Goal: Transaction & Acquisition: Book appointment/travel/reservation

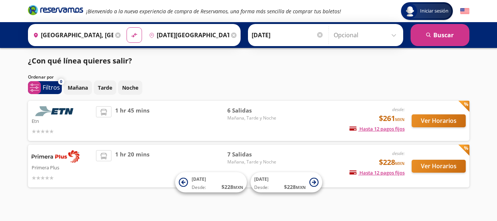
click at [265, 75] on div "Ordenar por" at bounding box center [249, 77] width 442 height 7
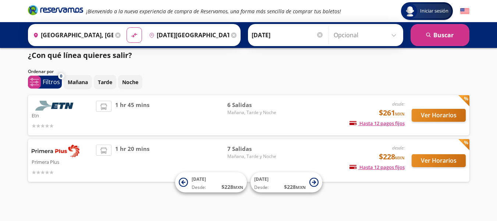
scroll to position [7, 0]
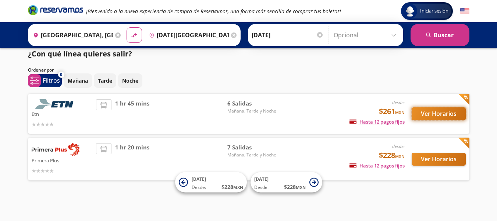
click at [440, 110] on button "Ver Horarios" at bounding box center [439, 113] width 54 height 13
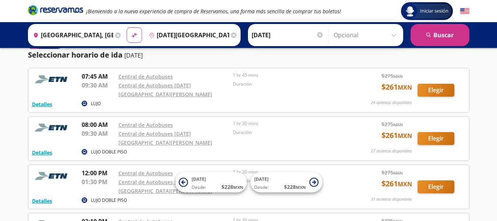
scroll to position [37, 0]
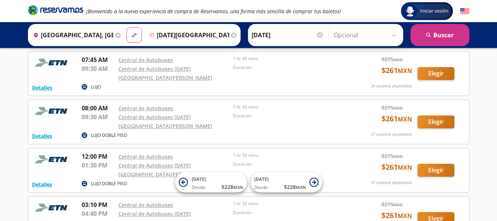
click at [172, 34] on input "[DATE][GEOGRAPHIC_DATA][PERSON_NAME], [GEOGRAPHIC_DATA]" at bounding box center [187, 35] width 83 height 18
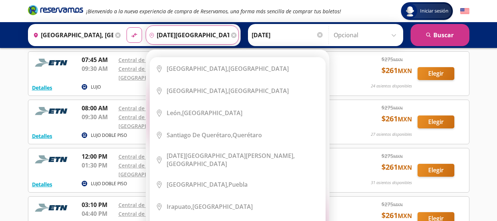
click at [172, 34] on input "[DATE][GEOGRAPHIC_DATA][PERSON_NAME], [GEOGRAPHIC_DATA]" at bounding box center [187, 35] width 83 height 18
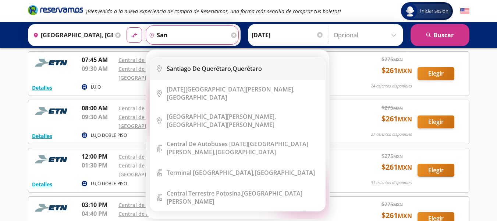
click at [179, 73] on li "City Icon [GEOGRAPHIC_DATA], [GEOGRAPHIC_DATA]" at bounding box center [237, 68] width 175 height 22
type input "Santiago de Querétaro, [GEOGRAPHIC_DATA]"
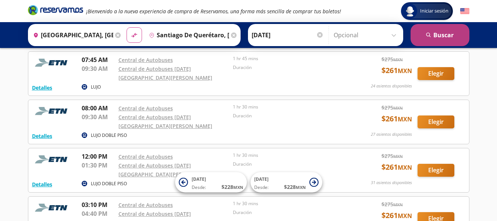
click at [425, 34] on button "search [GEOGRAPHIC_DATA]" at bounding box center [440, 35] width 59 height 22
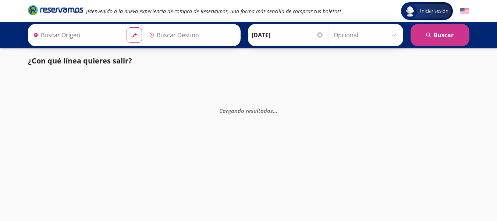
type input "[GEOGRAPHIC_DATA], [GEOGRAPHIC_DATA]"
type input "Santiago de Querétaro, [GEOGRAPHIC_DATA]"
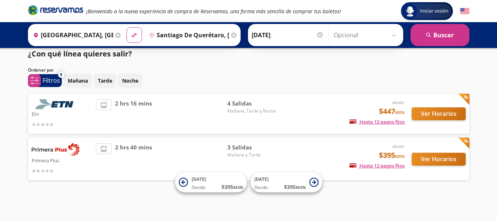
scroll to position [7, 0]
click at [171, 146] on div "2 hrs 40 mins" at bounding box center [161, 159] width 131 height 32
click at [426, 161] on button "Ver Horarios" at bounding box center [439, 158] width 54 height 13
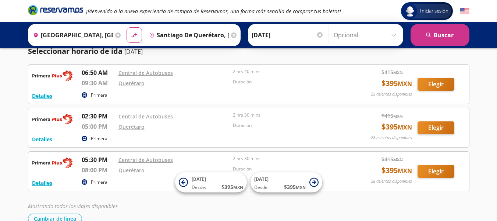
scroll to position [37, 0]
